Goal: Task Accomplishment & Management: Complete application form

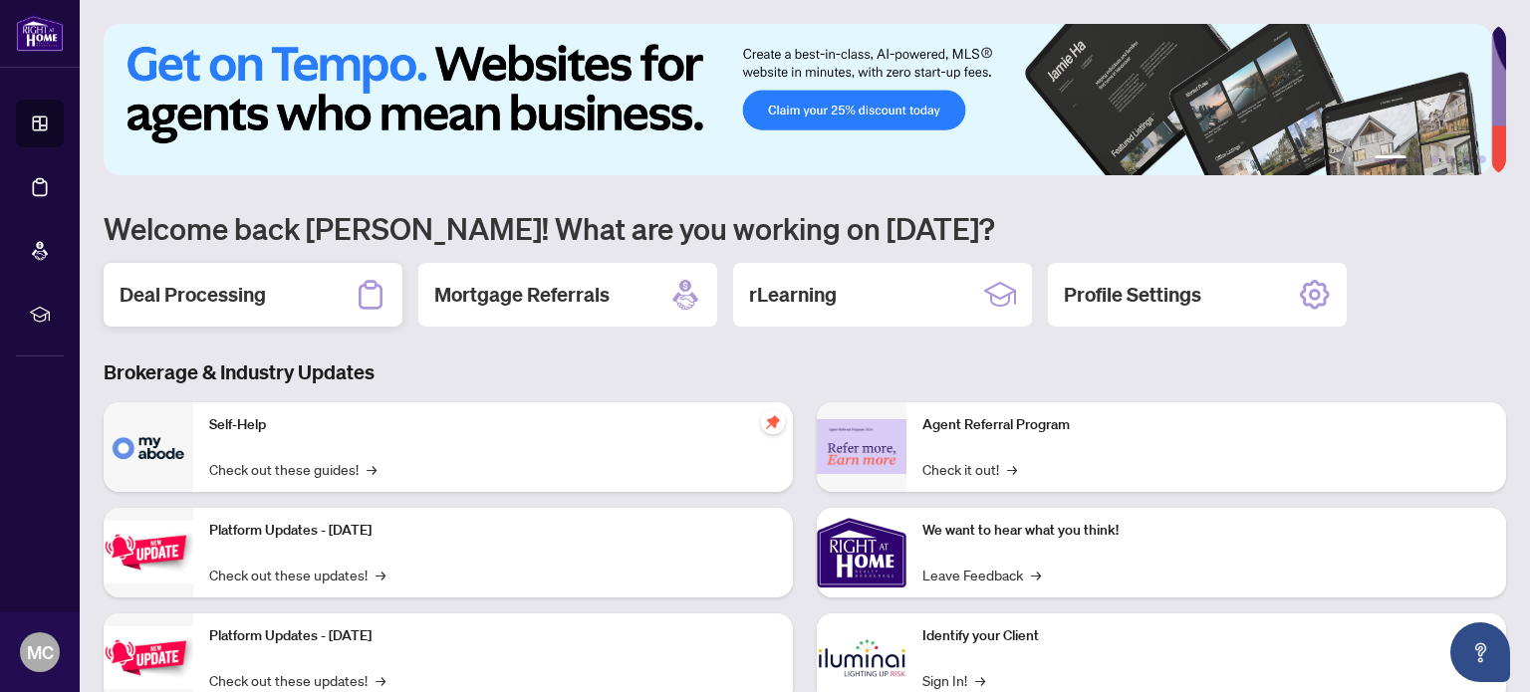
click at [167, 306] on h2 "Deal Processing" at bounding box center [193, 295] width 146 height 28
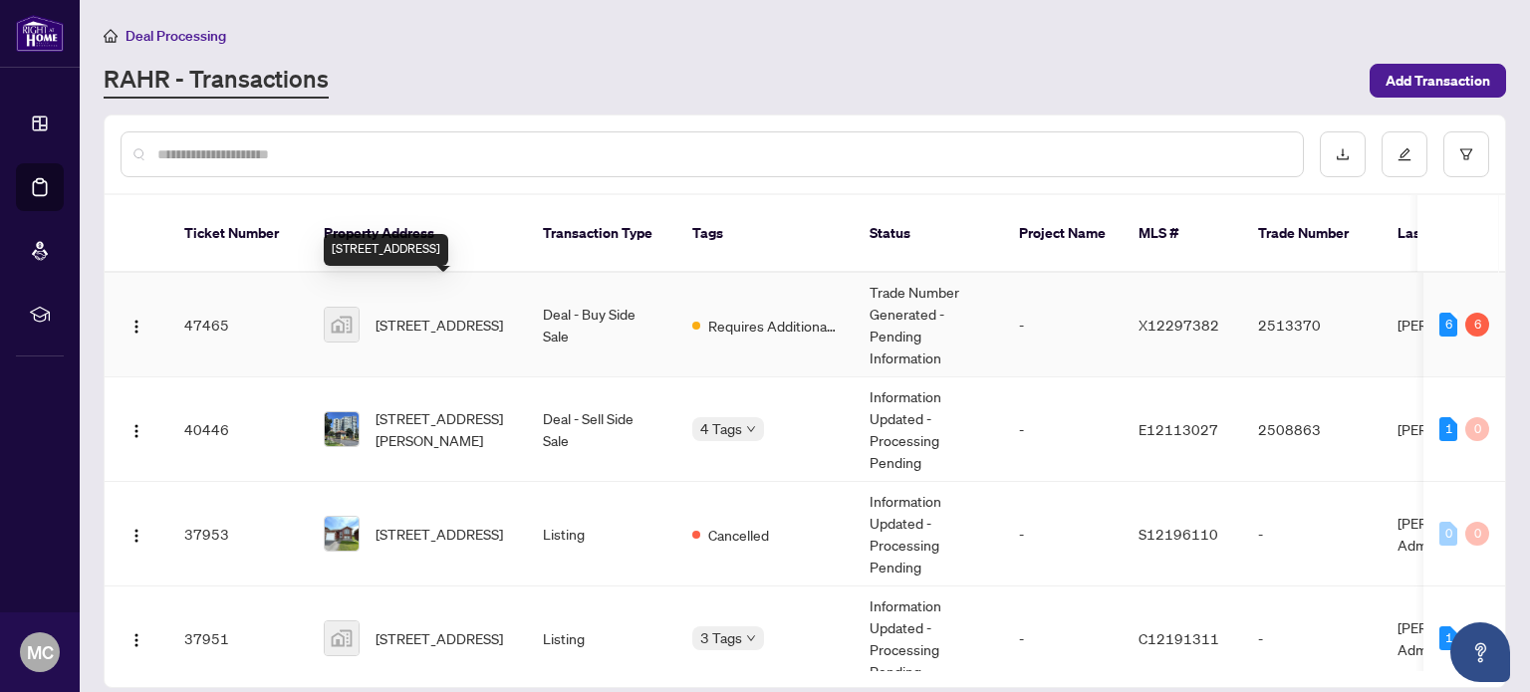
click at [435, 314] on span "[STREET_ADDRESS]" at bounding box center [440, 325] width 128 height 22
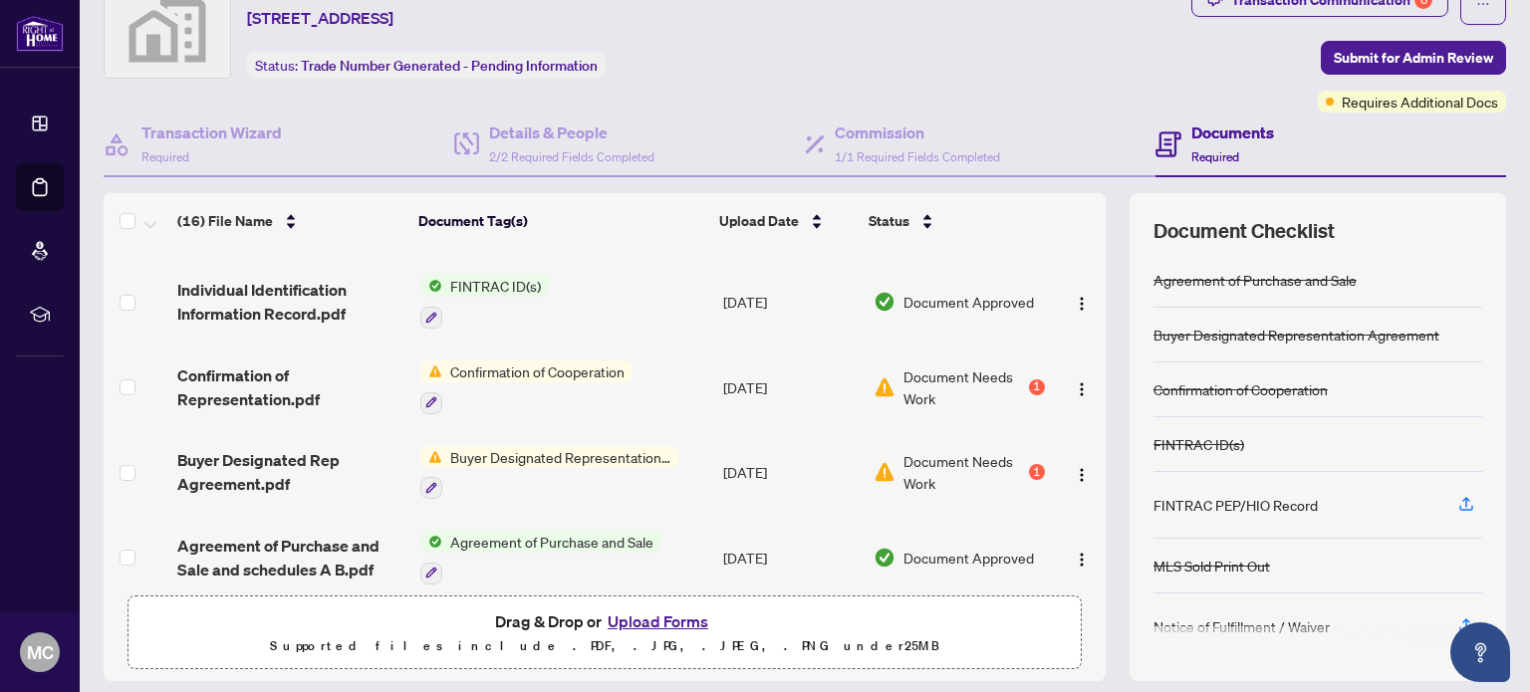
scroll to position [139, 0]
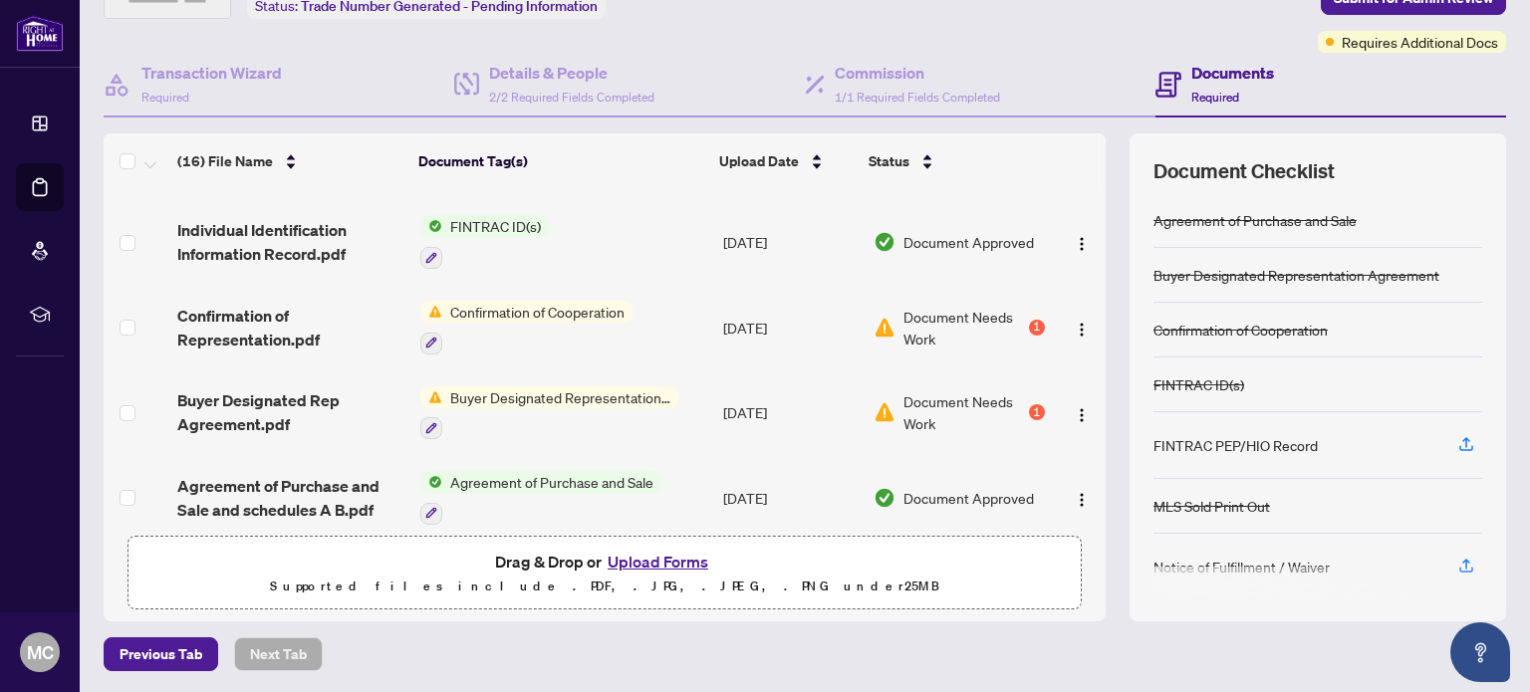
click at [639, 553] on button "Upload Forms" at bounding box center [658, 562] width 113 height 26
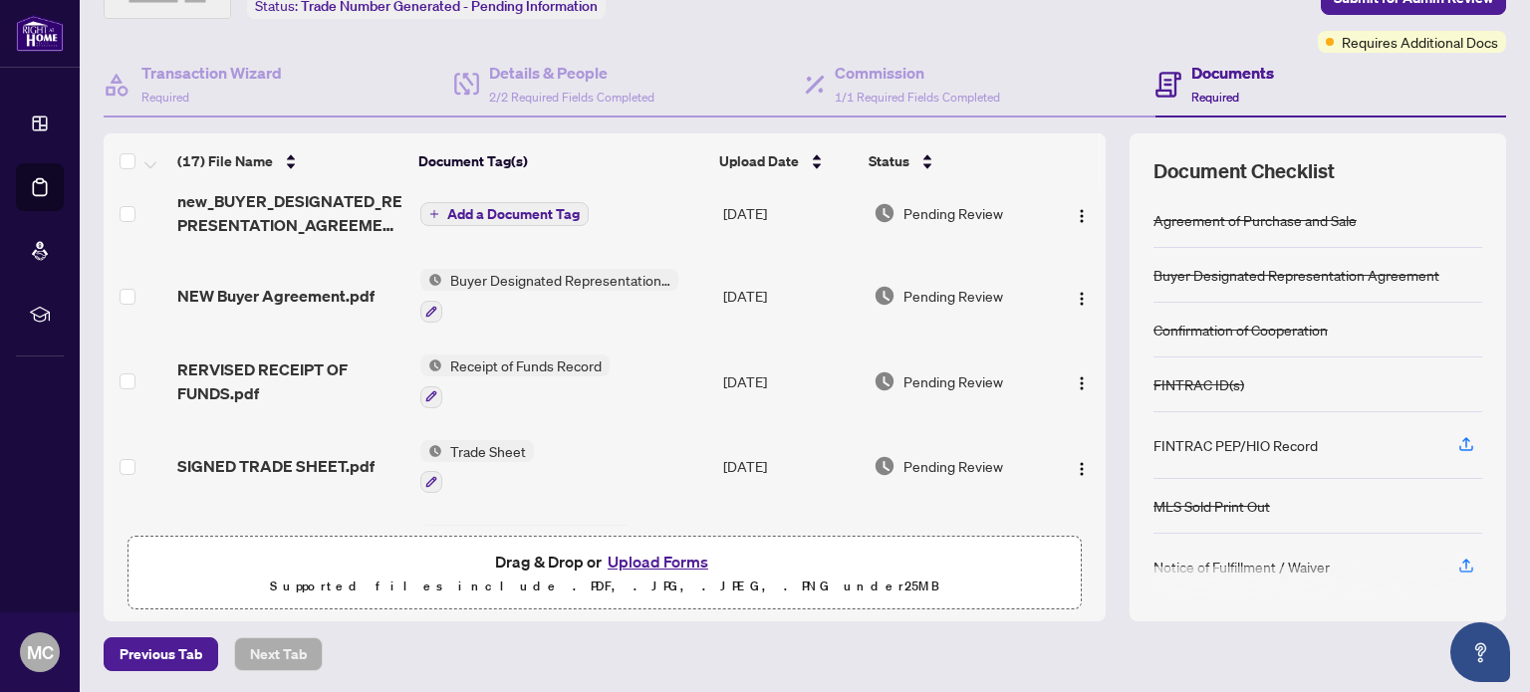
scroll to position [0, 0]
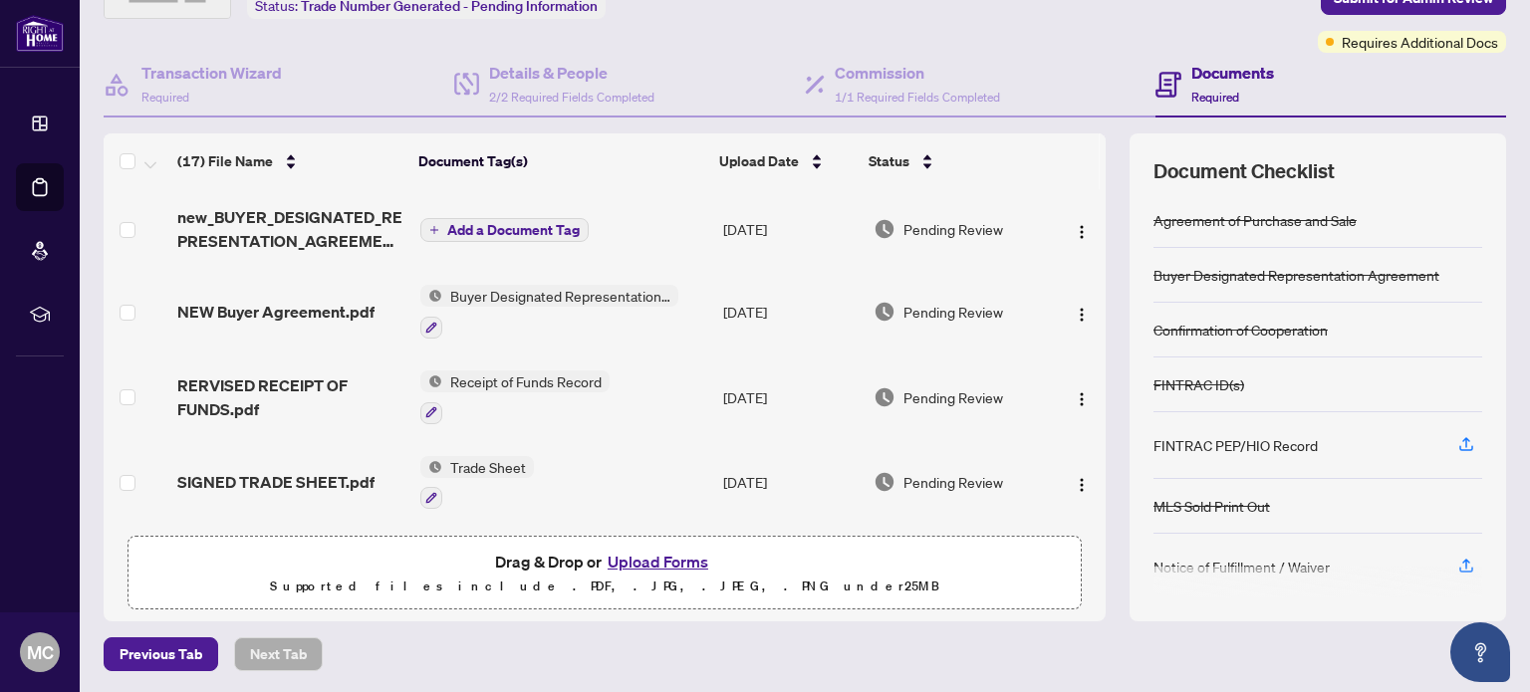
click at [447, 226] on span "Add a Document Tag" at bounding box center [513, 230] width 133 height 14
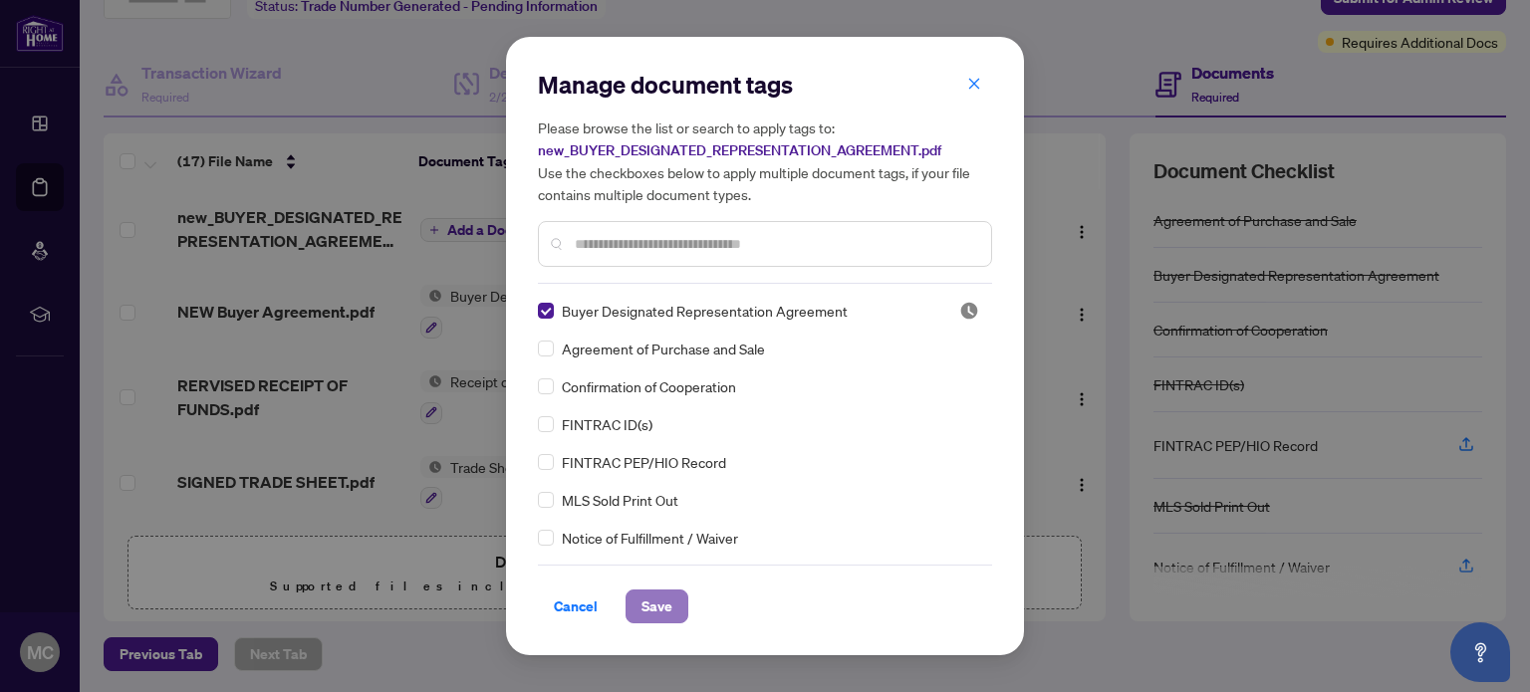
click at [651, 605] on span "Save" at bounding box center [657, 607] width 31 height 32
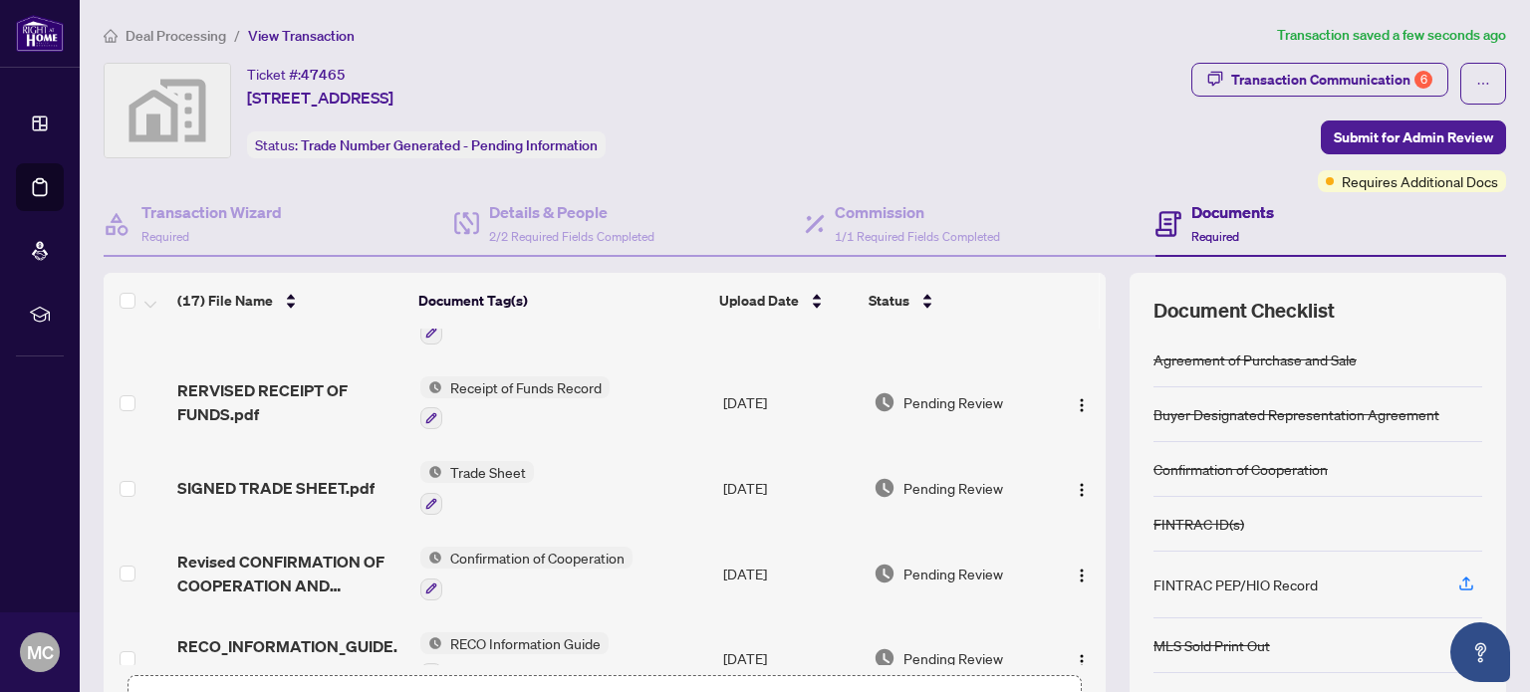
scroll to position [199, 0]
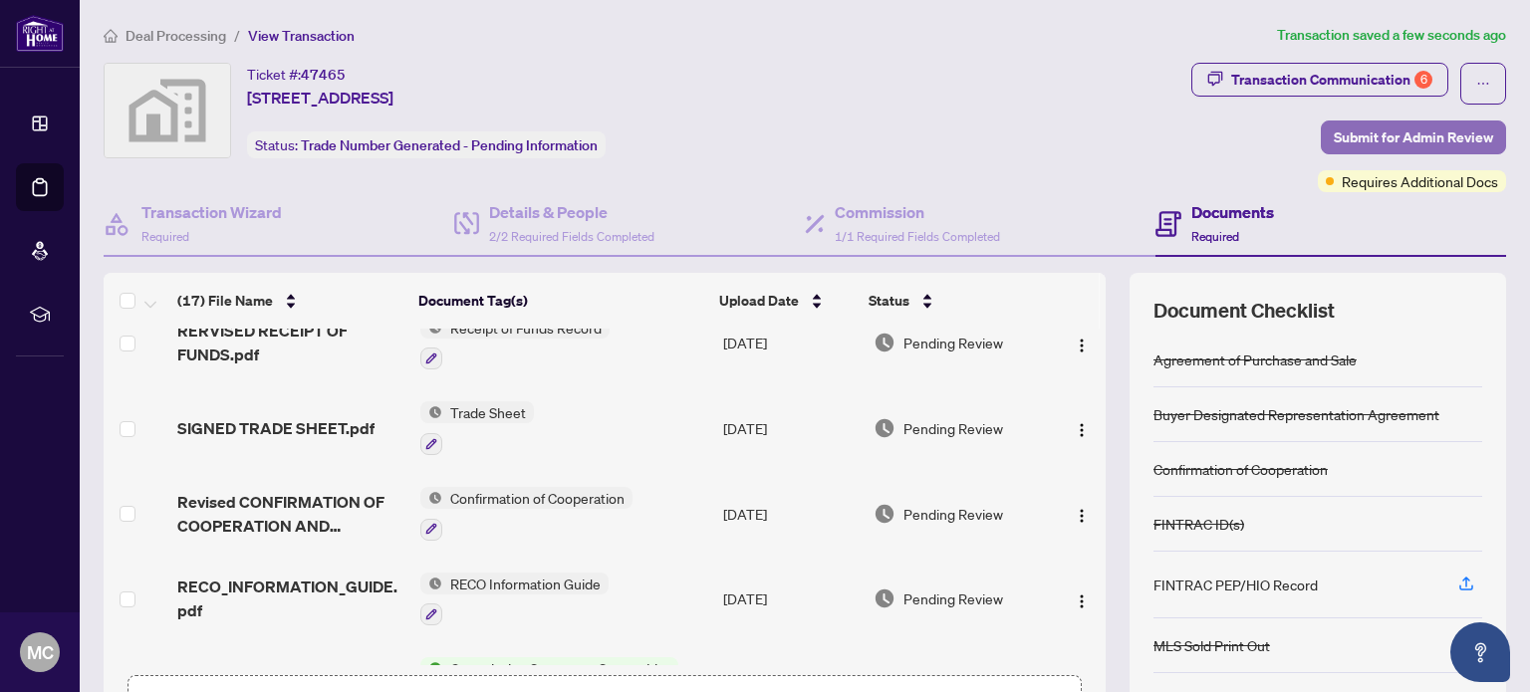
click at [1398, 135] on span "Submit for Admin Review" at bounding box center [1413, 138] width 159 height 32
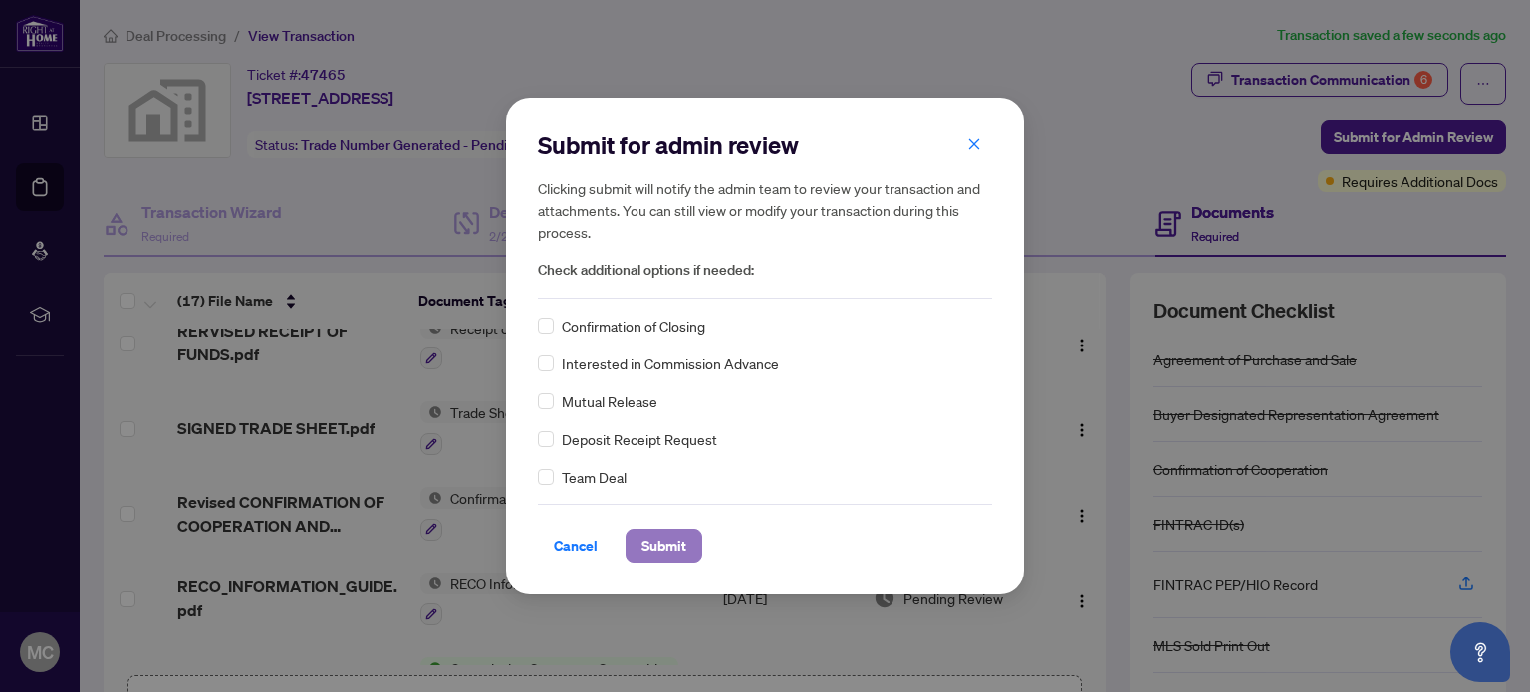
click at [650, 543] on span "Submit" at bounding box center [664, 546] width 45 height 32
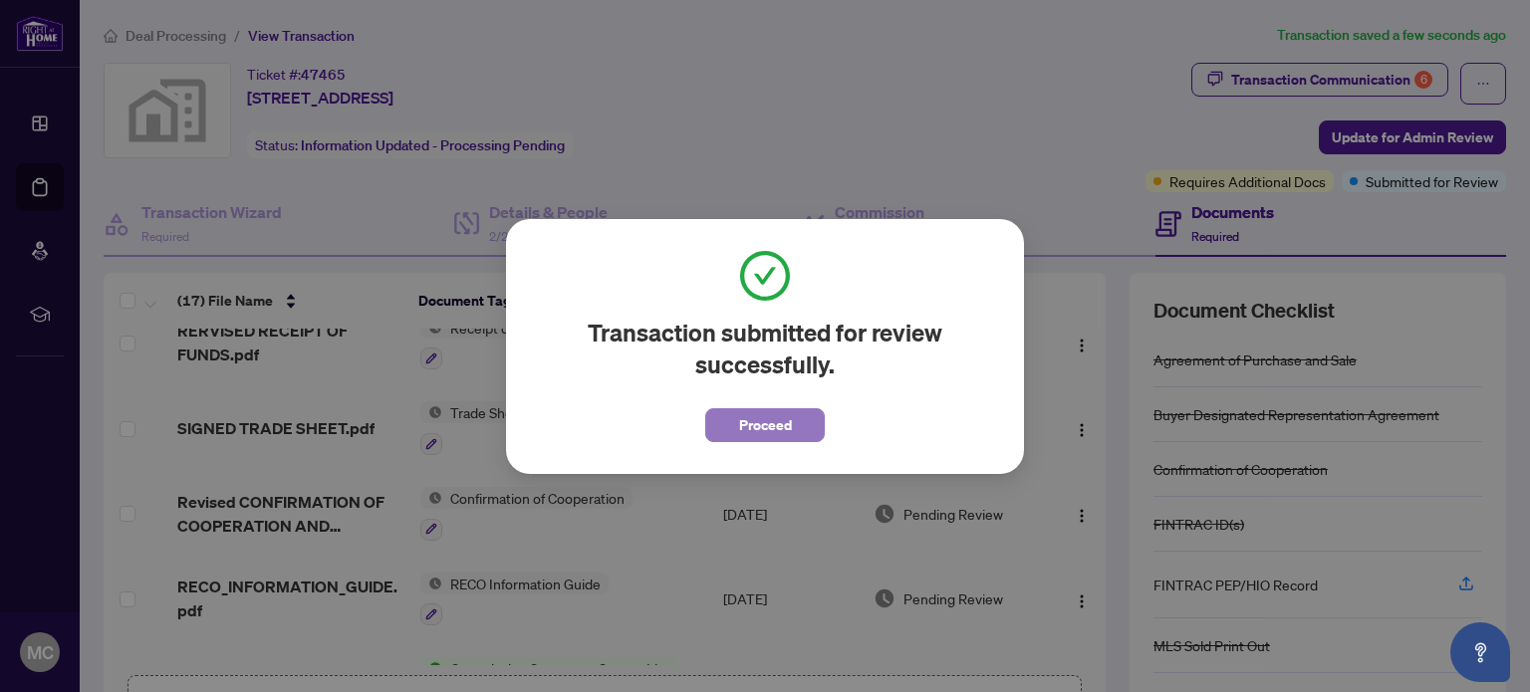
click at [751, 425] on span "Proceed" at bounding box center [765, 426] width 53 height 32
